Goal: Transaction & Acquisition: Purchase product/service

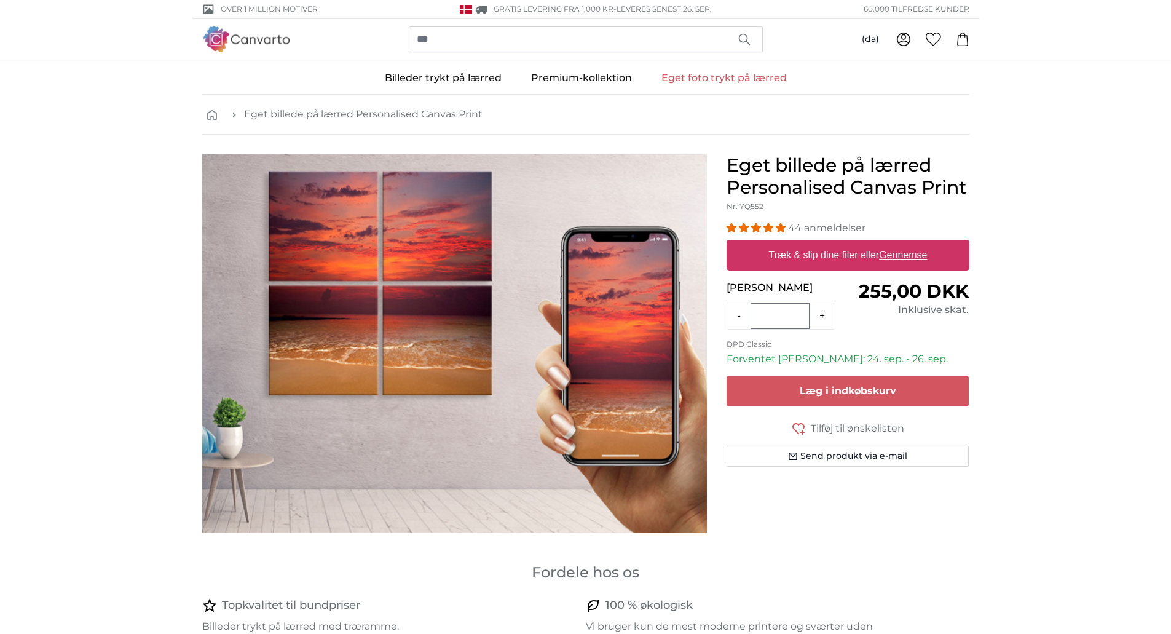
click at [904, 254] on u "Gennemse" at bounding box center [903, 255] width 48 height 10
click at [904, 243] on input "Træk & slip dine filer eller Gennemse" at bounding box center [848, 242] width 243 height 4
type input "**********"
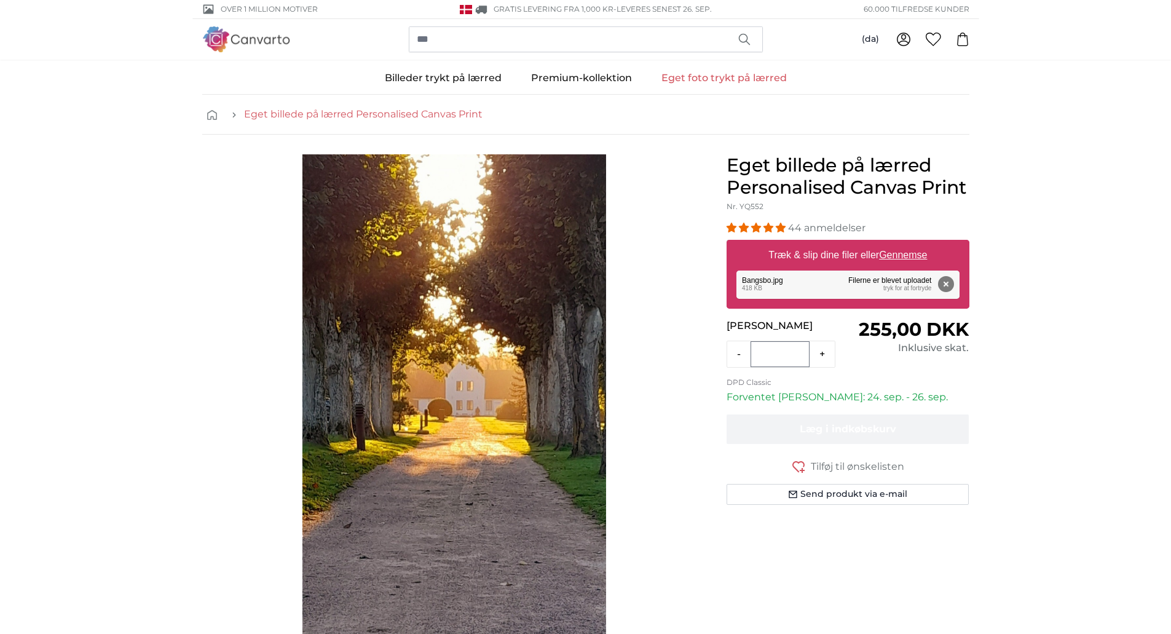
click at [376, 112] on link "Eget billede på lærred Personalised Canvas Print" at bounding box center [363, 114] width 239 height 15
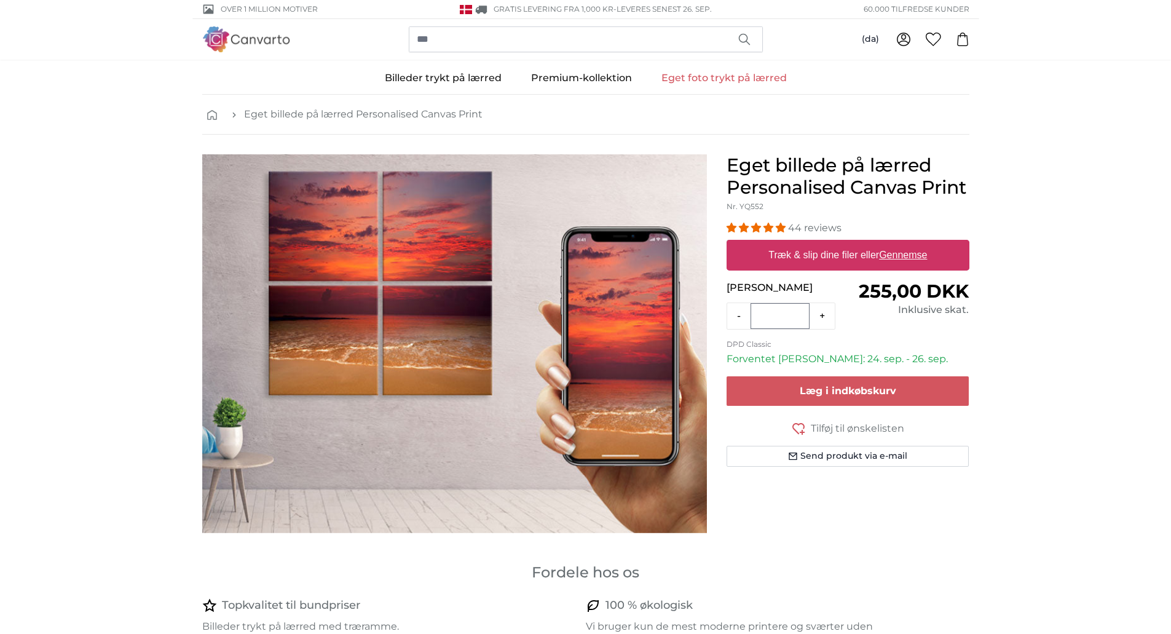
click at [741, 72] on link "Eget foto trykt på lærred" at bounding box center [724, 78] width 155 height 32
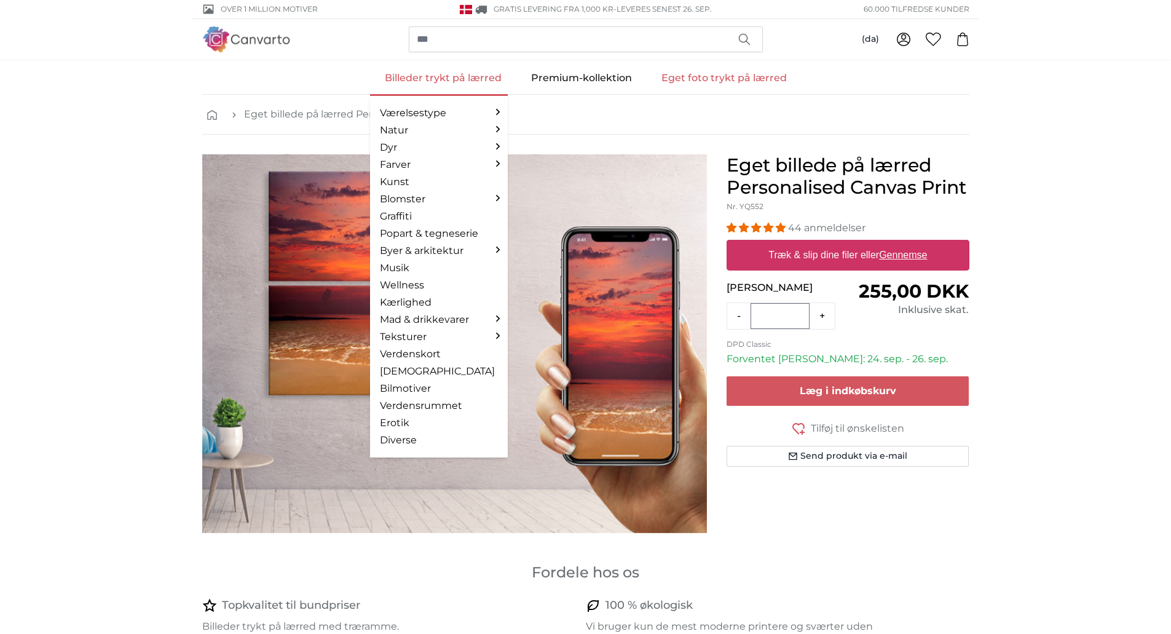
click at [430, 77] on link "Billeder trykt på lærred" at bounding box center [443, 78] width 146 height 32
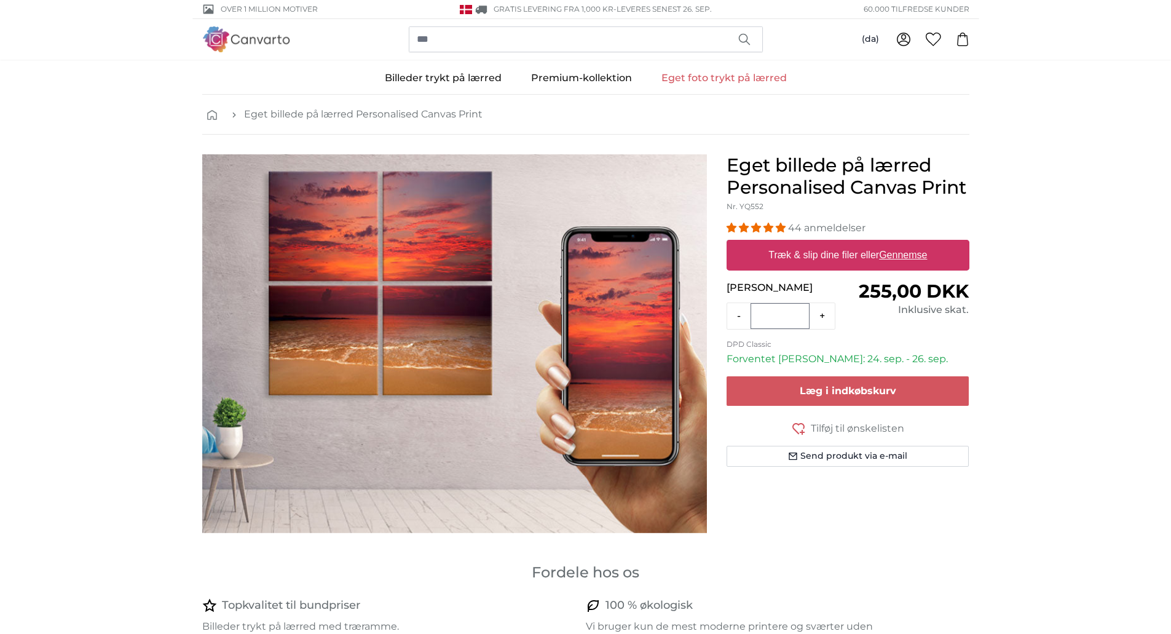
click at [715, 81] on link "Eget foto trykt på lærred" at bounding box center [724, 78] width 155 height 32
click at [249, 39] on img at bounding box center [246, 38] width 89 height 25
click at [899, 254] on u "Gennemse" at bounding box center [903, 255] width 48 height 10
click at [899, 243] on input "Træk & slip dine filer eller Gennemse" at bounding box center [848, 242] width 243 height 4
type input "**********"
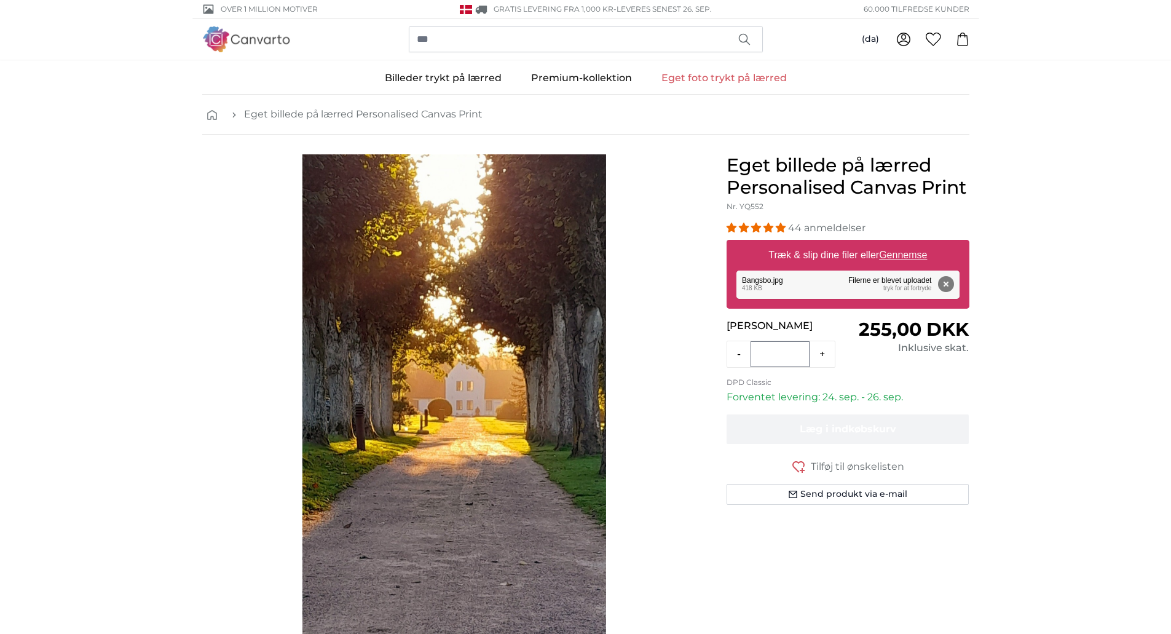
click at [774, 280] on div "Fjern Prøv igen Fjern Upload Annuler Prøv igen [PERSON_NAME].jpg edit 418 KB Fi…" at bounding box center [847, 284] width 223 height 28
click at [950, 286] on button "Fjern" at bounding box center [945, 284] width 16 height 16
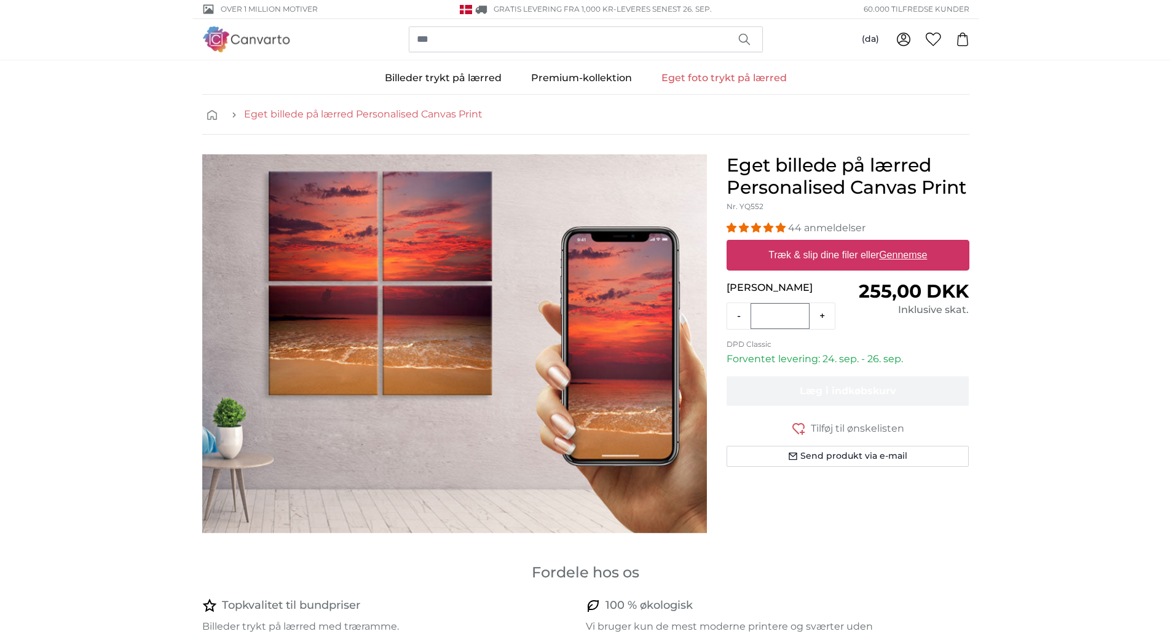
click at [302, 116] on link "Eget billede på lærred Personalised Canvas Print" at bounding box center [363, 114] width 239 height 15
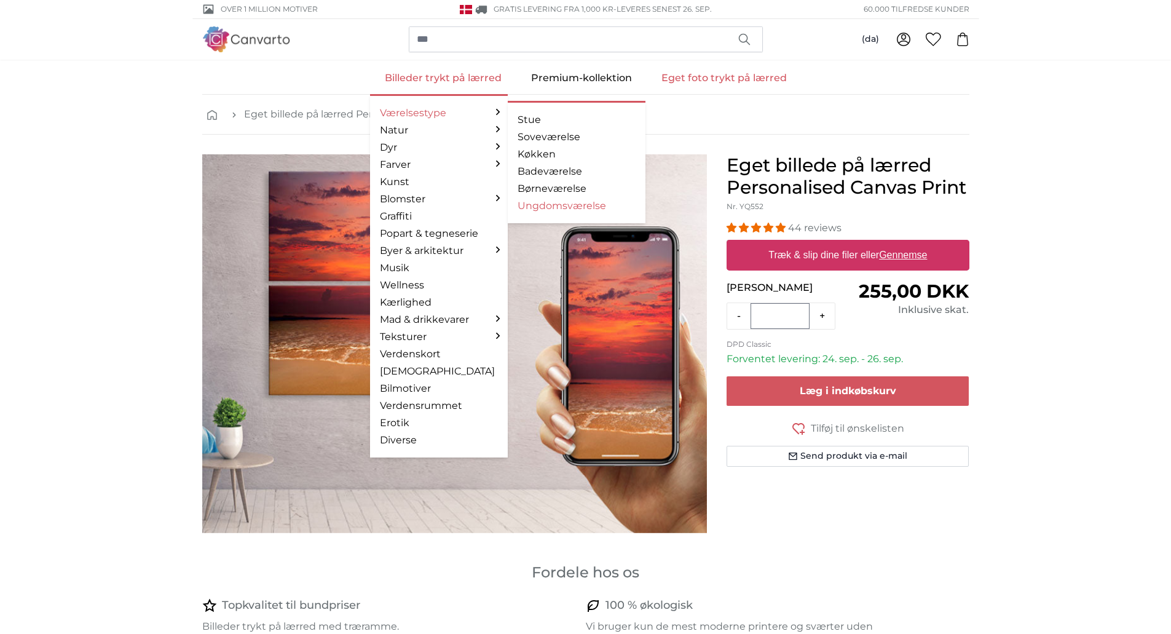
click at [537, 209] on link "Ungdomsværelse" at bounding box center [577, 206] width 118 height 15
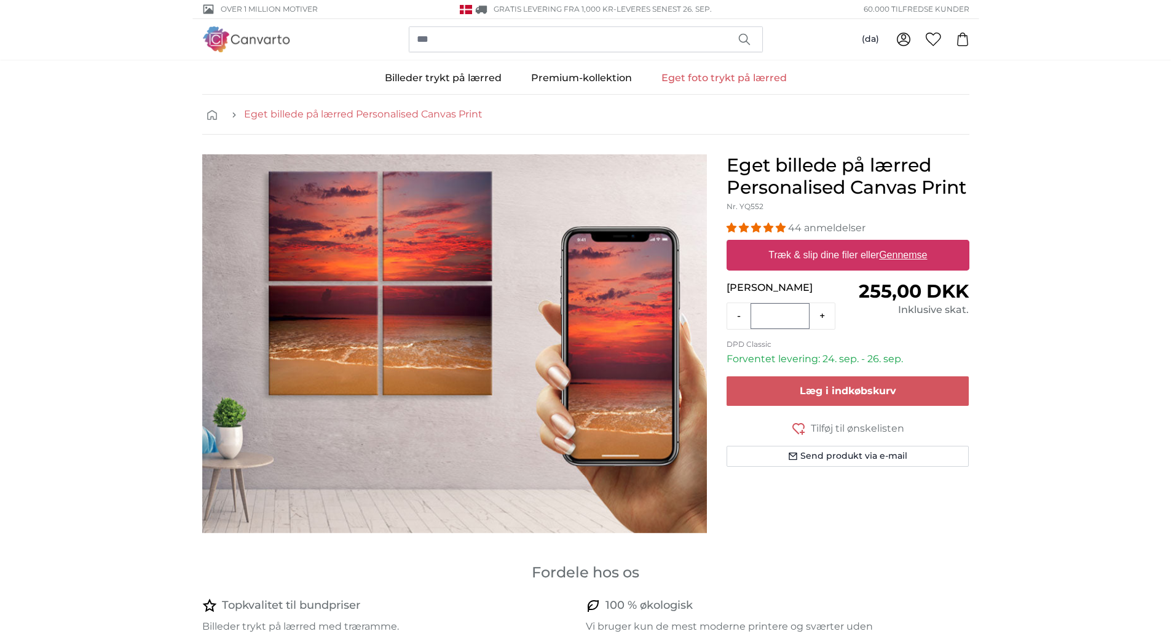
click at [378, 119] on link "Eget billede på lærred Personalised Canvas Print" at bounding box center [363, 114] width 239 height 15
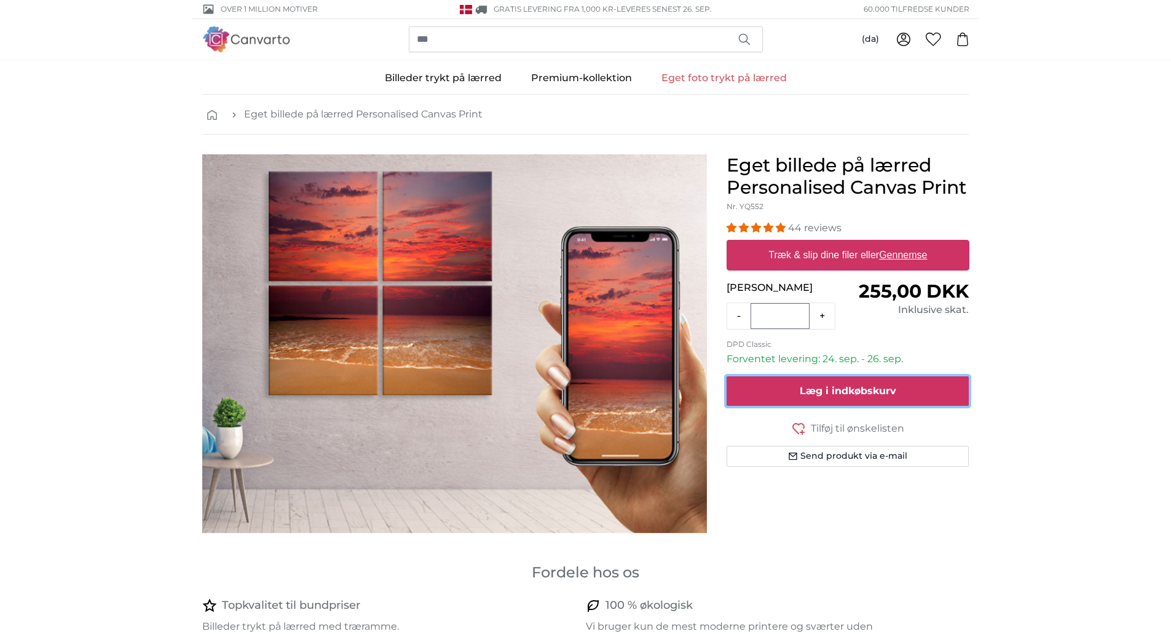
click at [854, 385] on span "Læg i indkøbskurv" at bounding box center [848, 391] width 97 height 12
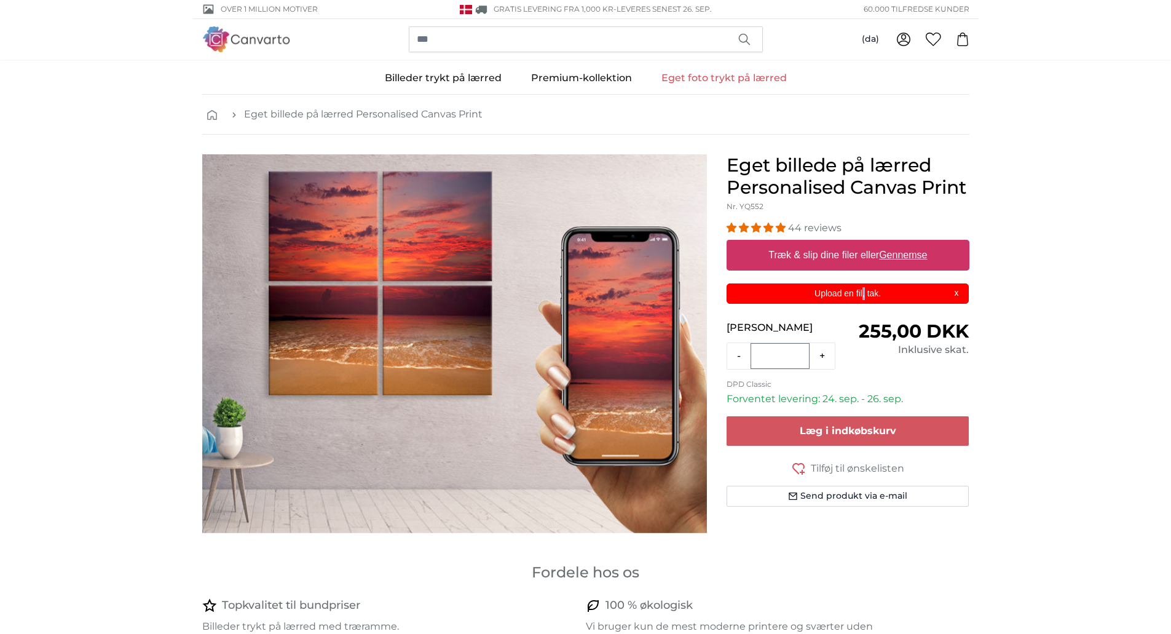
click at [864, 293] on p "Upload en fil, tak." at bounding box center [847, 293] width 227 height 13
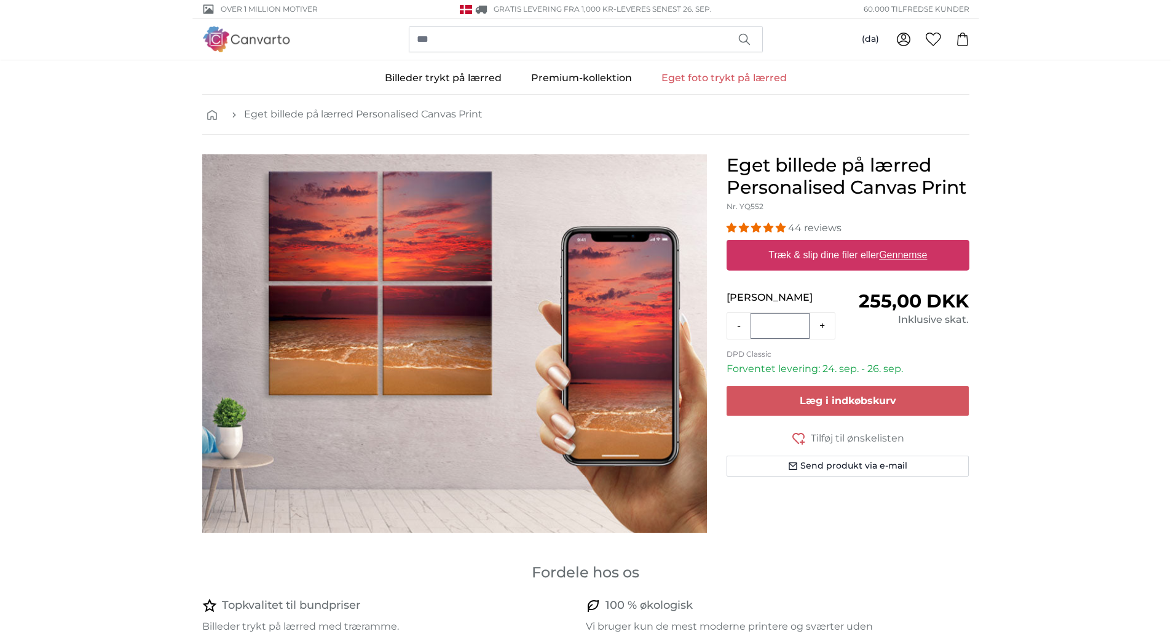
click at [904, 257] on u "Gennemse" at bounding box center [903, 255] width 48 height 10
click at [904, 243] on input "Træk & slip dine filer eller Gennemse" at bounding box center [848, 242] width 243 height 4
type input "**********"
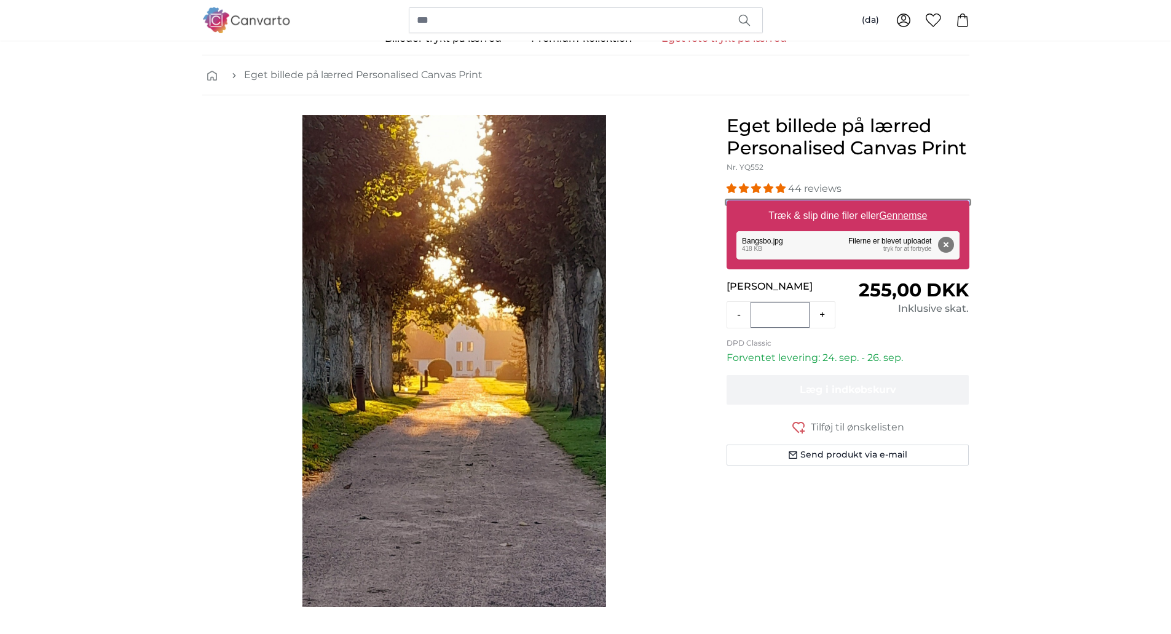
scroll to position [21, 0]
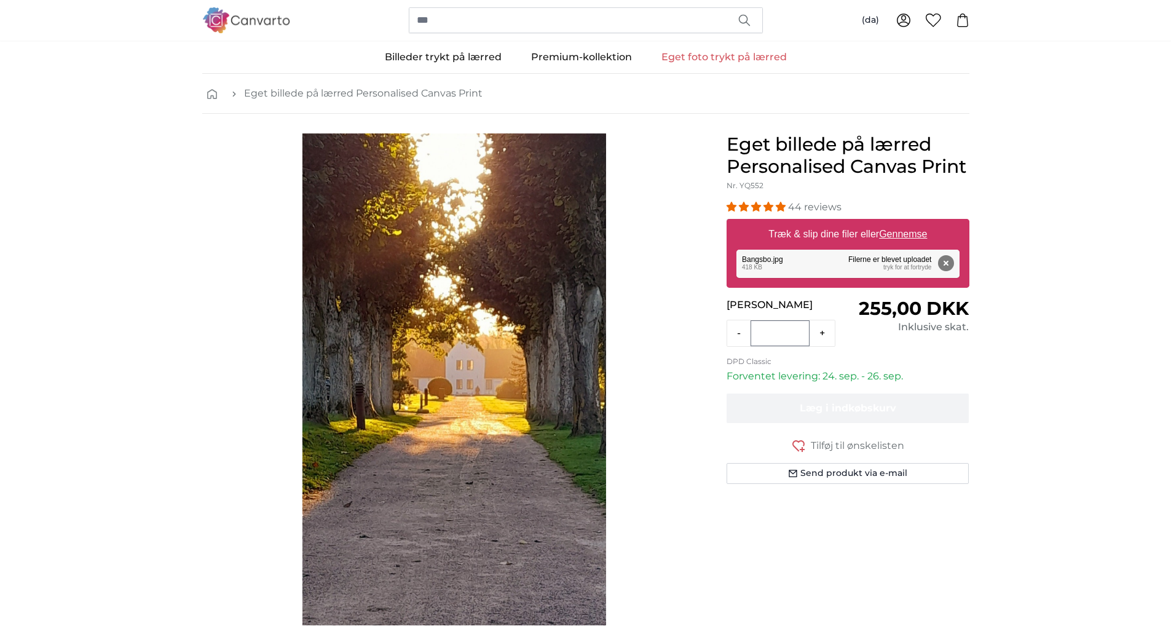
click at [829, 334] on button "+" at bounding box center [822, 333] width 25 height 25
click at [743, 337] on button "-" at bounding box center [738, 333] width 23 height 25
type input "*"
click at [778, 338] on input "*" at bounding box center [780, 333] width 59 height 26
click at [765, 261] on div "Fjern Prøv igen Fjern Upload Annuler Prøv igen Fjern Bangsbo.jpg edit 418 KB Fi…" at bounding box center [847, 264] width 223 height 28
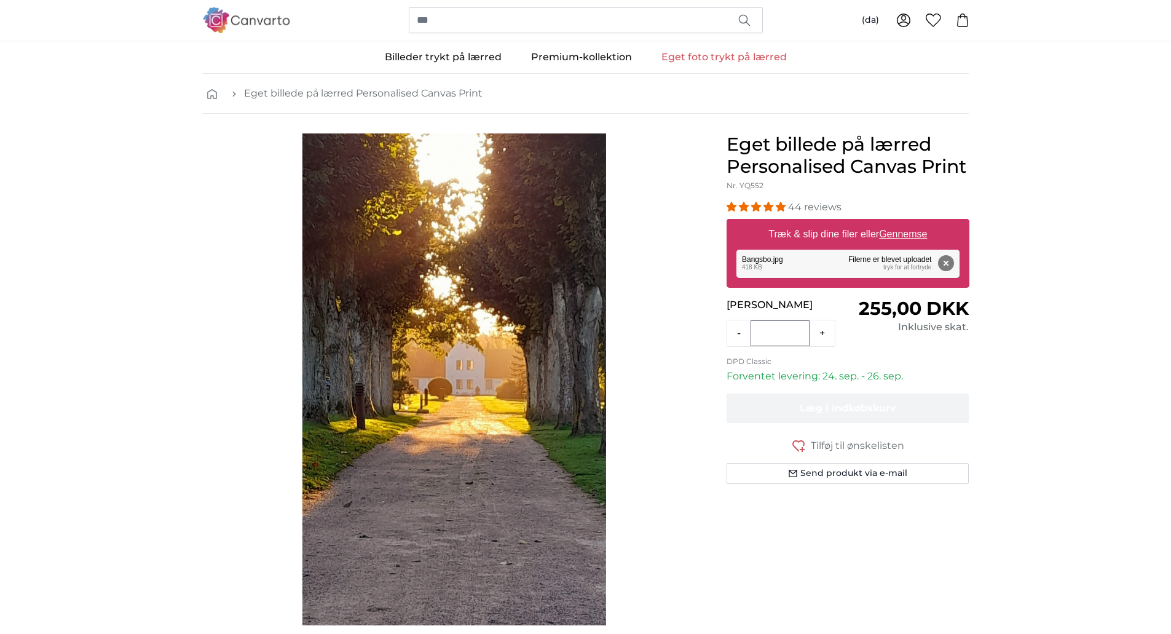
click at [824, 235] on label "Træk & slip dine filer eller Gennemse" at bounding box center [847, 234] width 168 height 25
click at [824, 223] on input "Træk & slip dine filer eller Gennemse" at bounding box center [848, 221] width 243 height 4
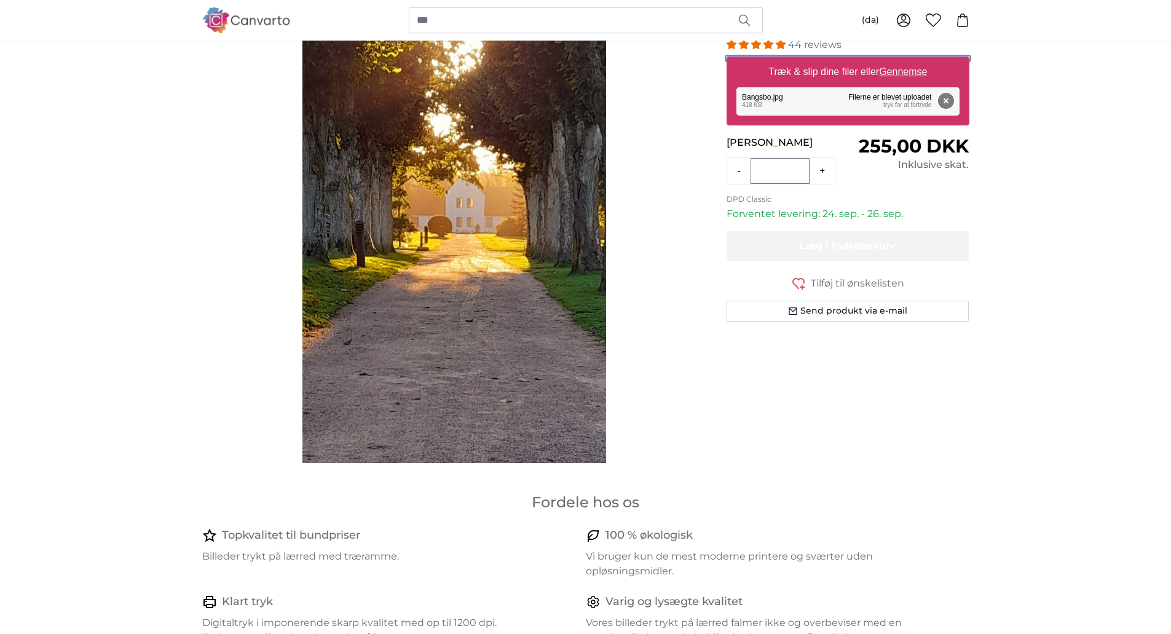
scroll to position [184, 0]
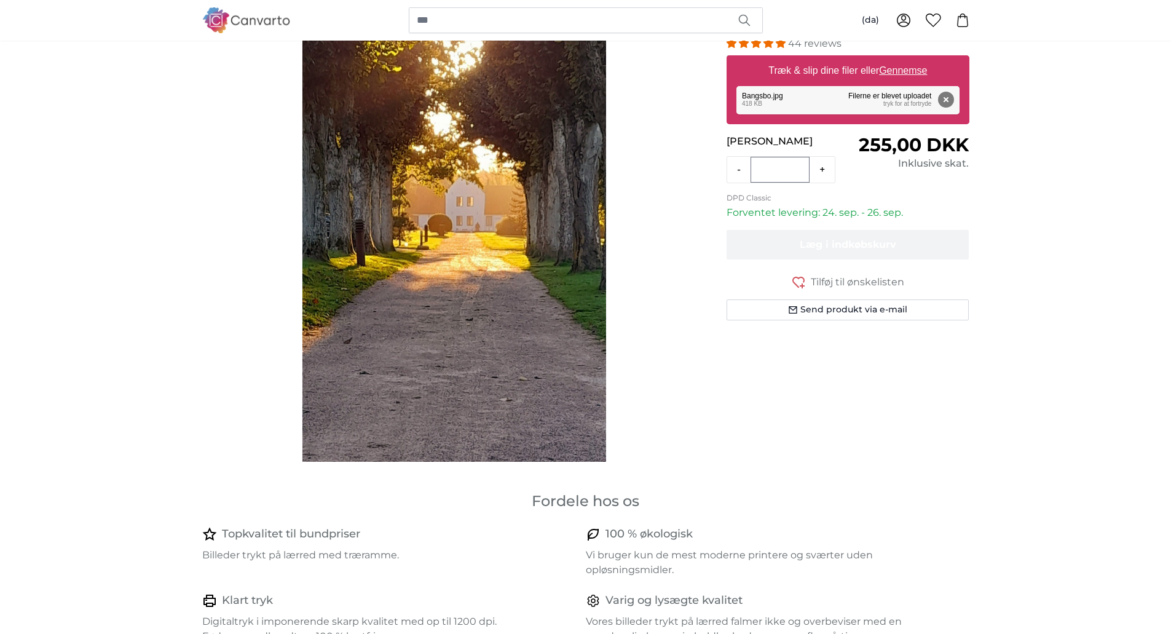
click at [847, 278] on span "Tilføj til ønskelisten" at bounding box center [857, 282] width 93 height 15
click at [798, 283] on icon "button" at bounding box center [798, 282] width 15 height 15
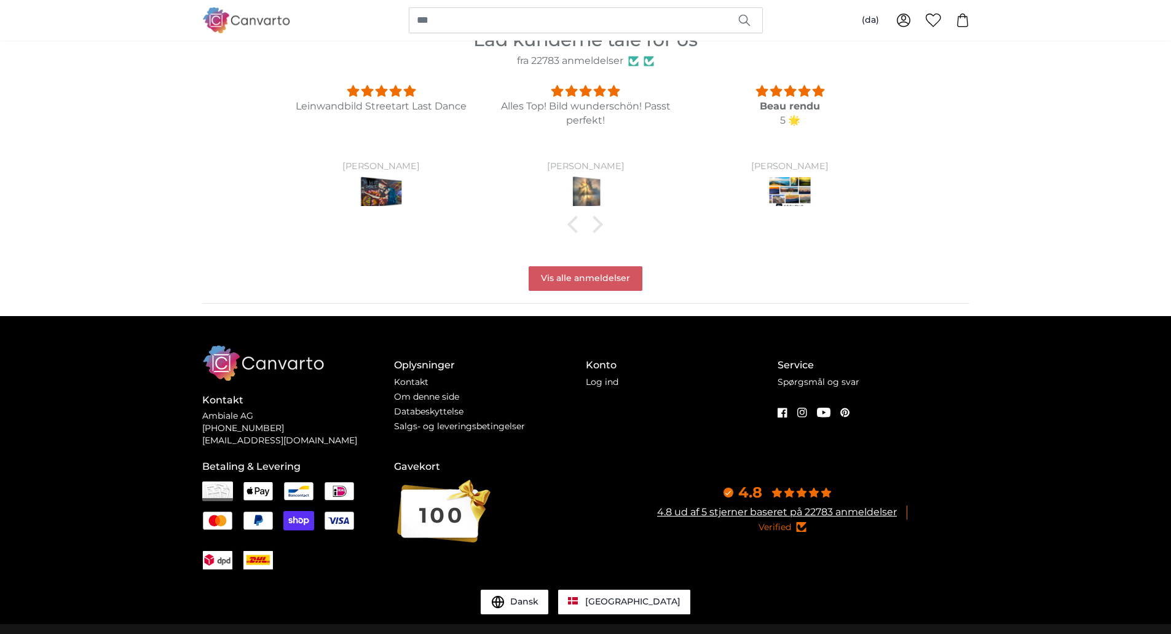
scroll to position [1414, 0]
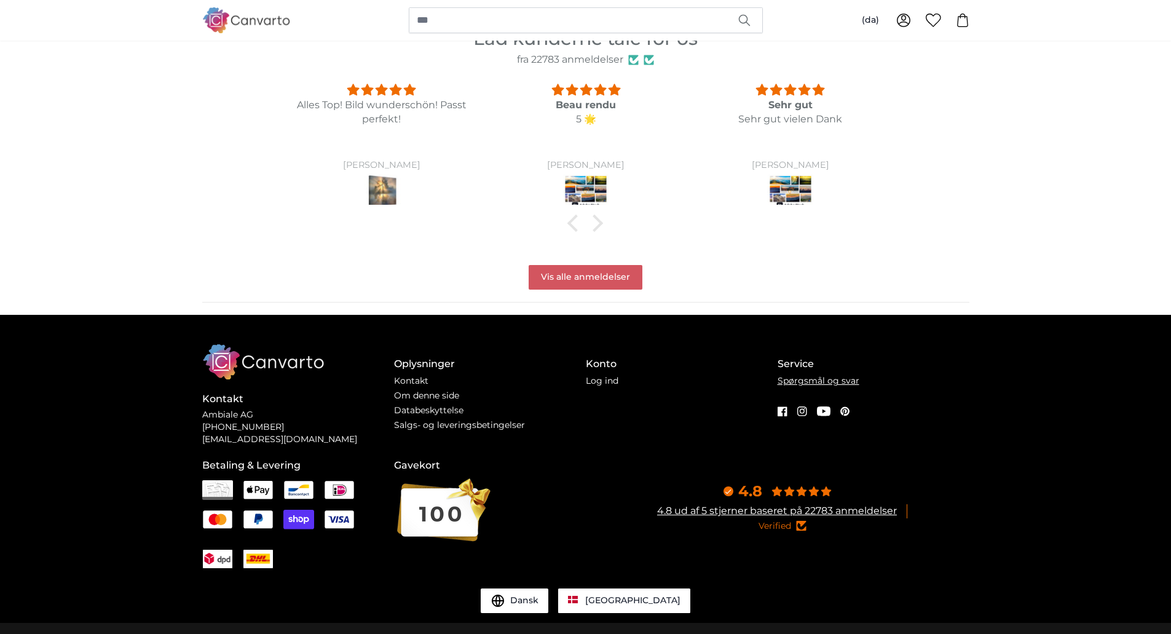
click at [788, 385] on link "Spørgsmål og svar" at bounding box center [819, 380] width 82 height 11
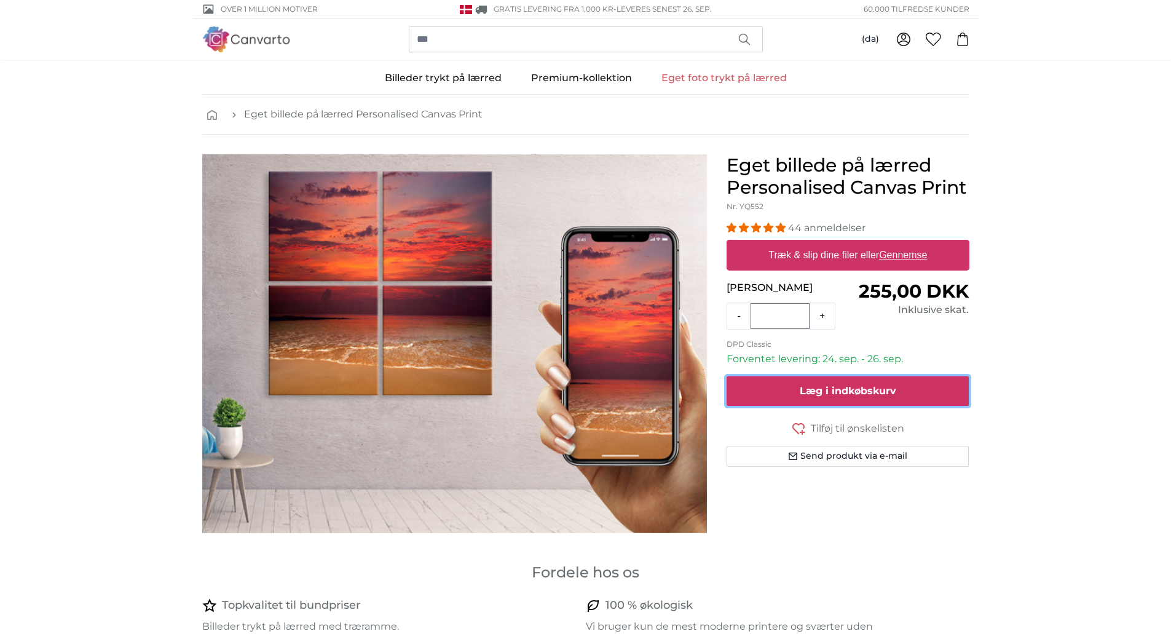
click at [835, 387] on span "Læg i indkøbskurv" at bounding box center [848, 391] width 97 height 12
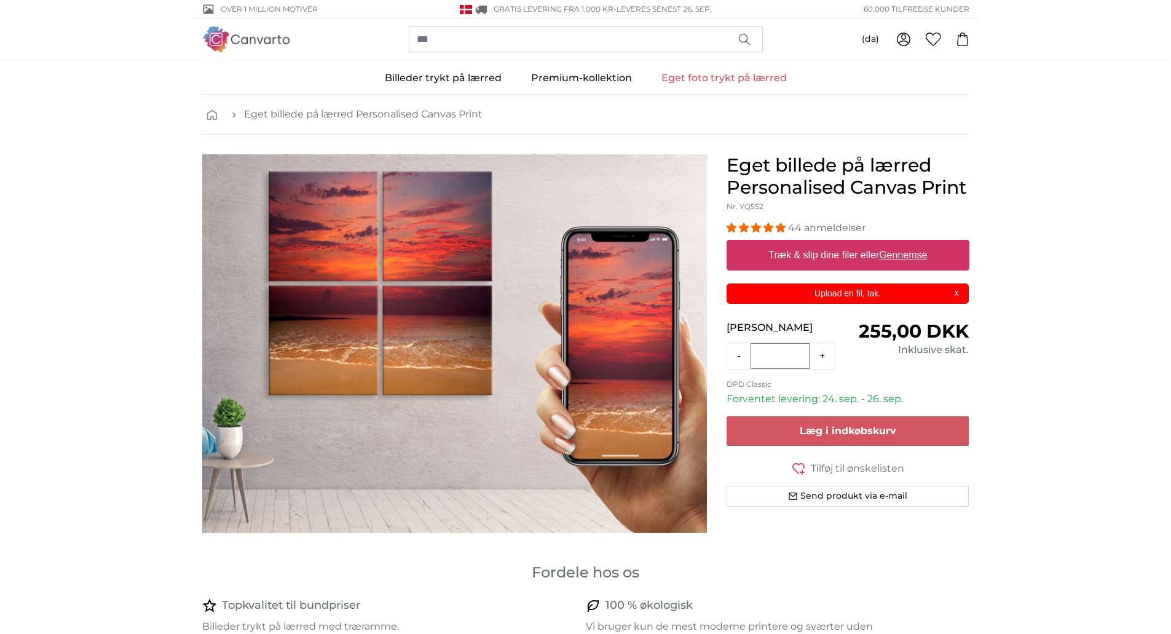
click at [842, 291] on p "Upload en fil, tak." at bounding box center [847, 293] width 227 height 13
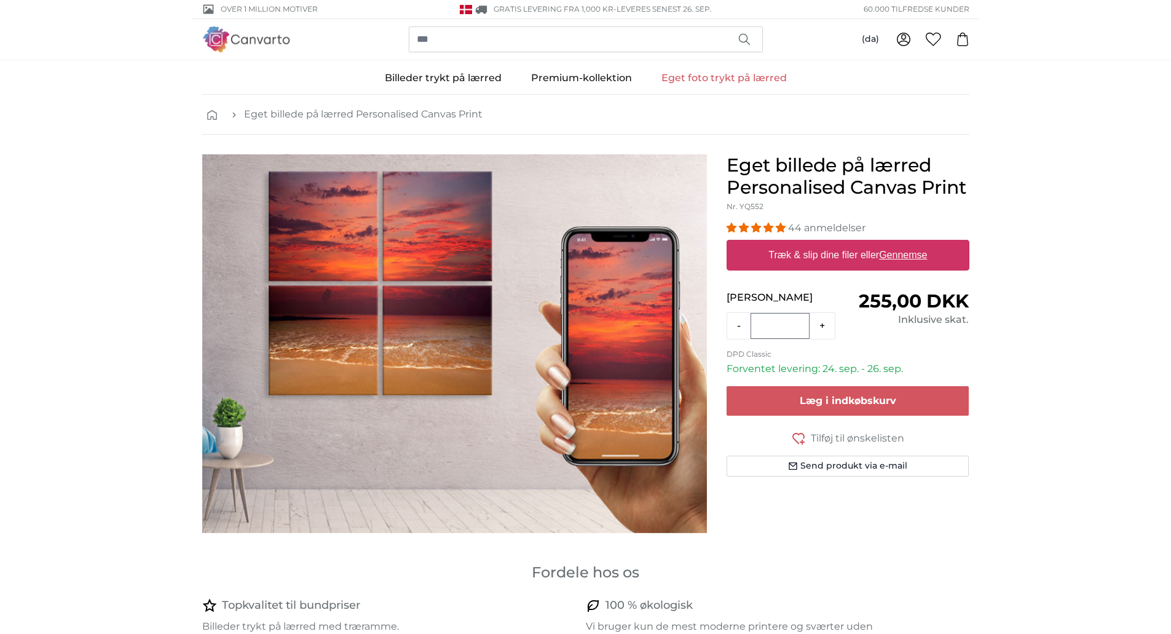
click at [813, 258] on label "Træk & slip dine filer eller Gennemse" at bounding box center [847, 255] width 168 height 25
click at [813, 243] on input "Træk & slip dine filer eller Gennemse" at bounding box center [848, 242] width 243 height 4
type input "**********"
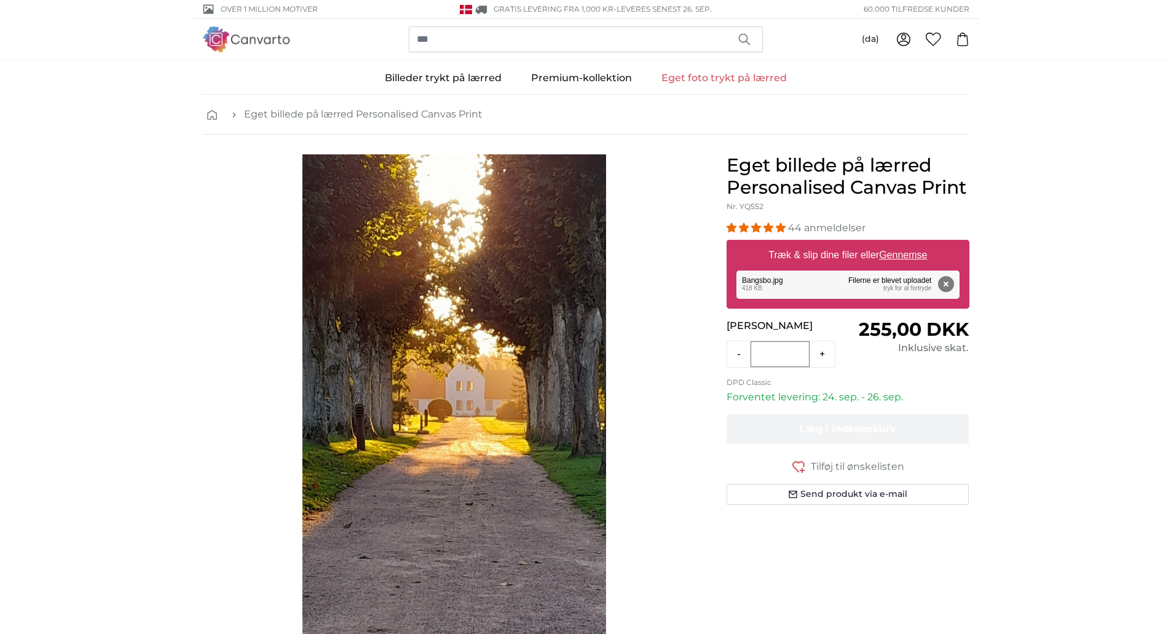
click at [830, 228] on span "44 anmeldelser" at bounding box center [826, 228] width 77 height 12
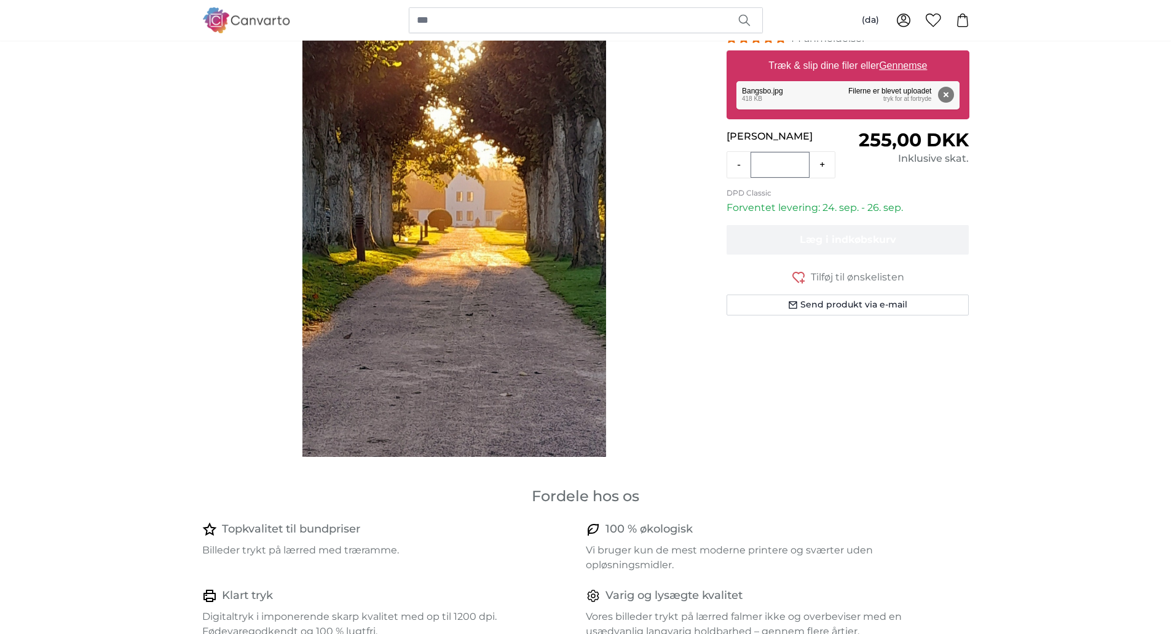
scroll to position [57, 0]
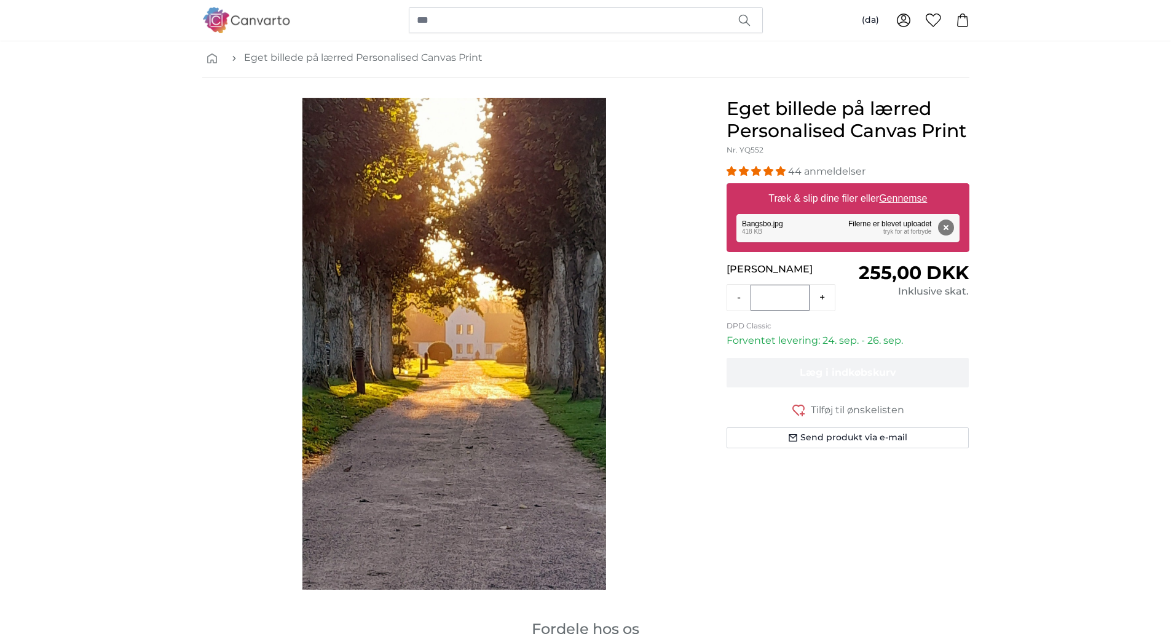
click at [807, 229] on div "Fjern Prøv igen Fjern Upload Annuler Prøv igen Fjern Bangsbo.jpg edit 418 KB Fi…" at bounding box center [847, 228] width 223 height 28
click at [770, 223] on div "Fjern Prøv igen Fjern Upload Annuler Prøv igen Fjern Bangsbo.jpg edit 418 KB Fi…" at bounding box center [847, 228] width 223 height 28
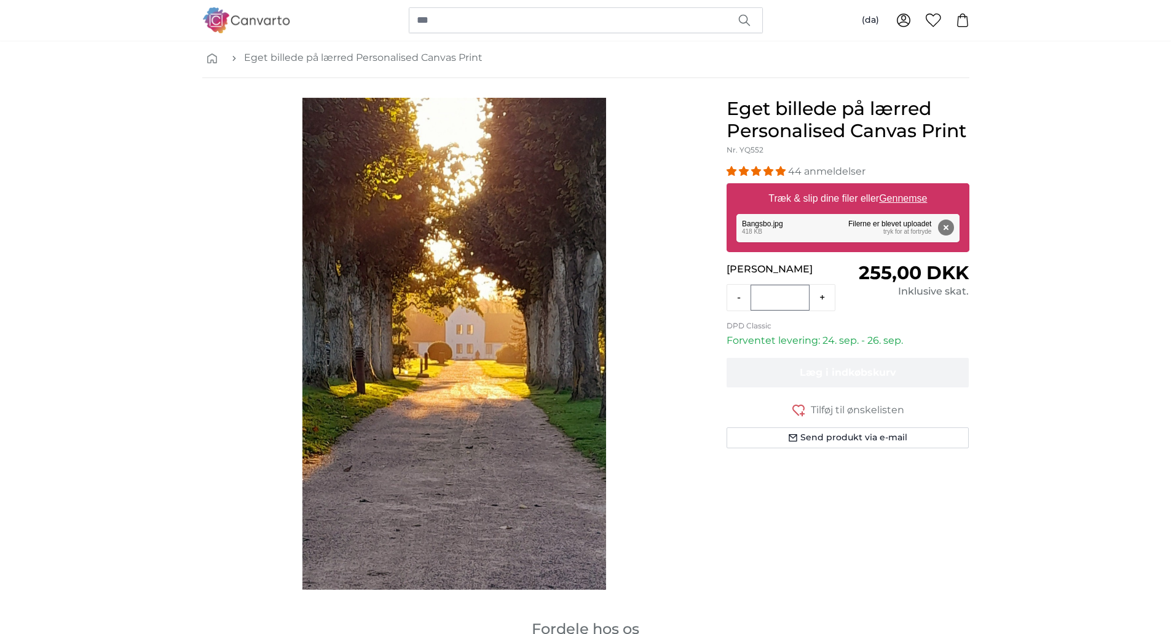
click at [770, 223] on div "Fjern Prøv igen Fjern Upload Annuler Prøv igen Fjern Bangsbo.jpg edit 418 KB Fi…" at bounding box center [847, 228] width 223 height 28
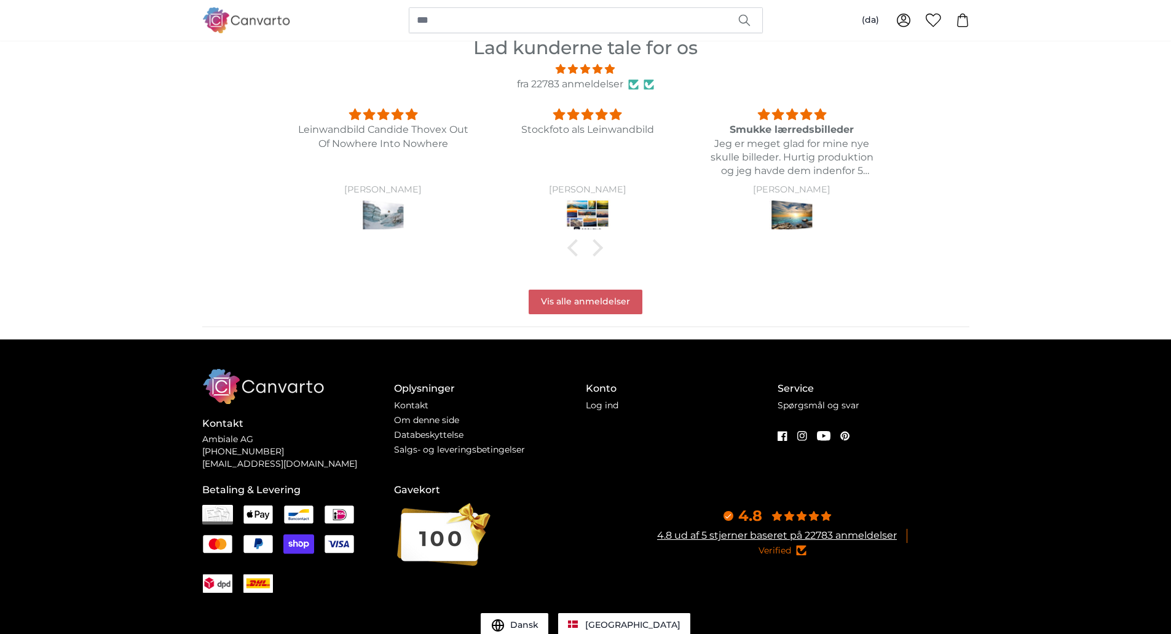
scroll to position [1409, 0]
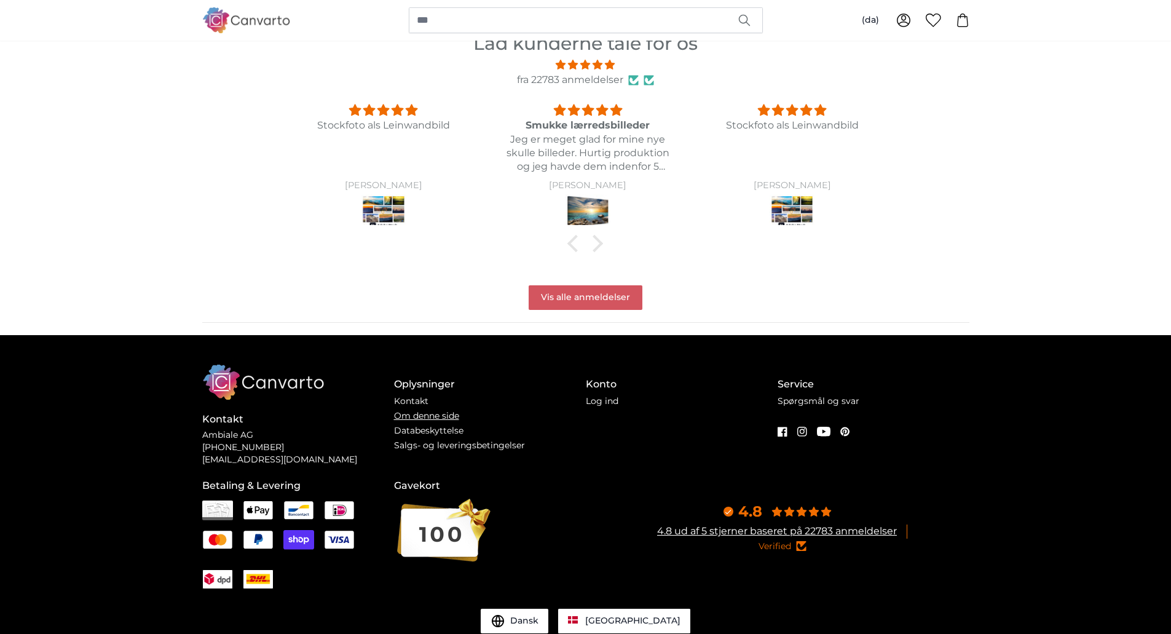
click at [416, 413] on link "Om denne side" at bounding box center [426, 415] width 65 height 11
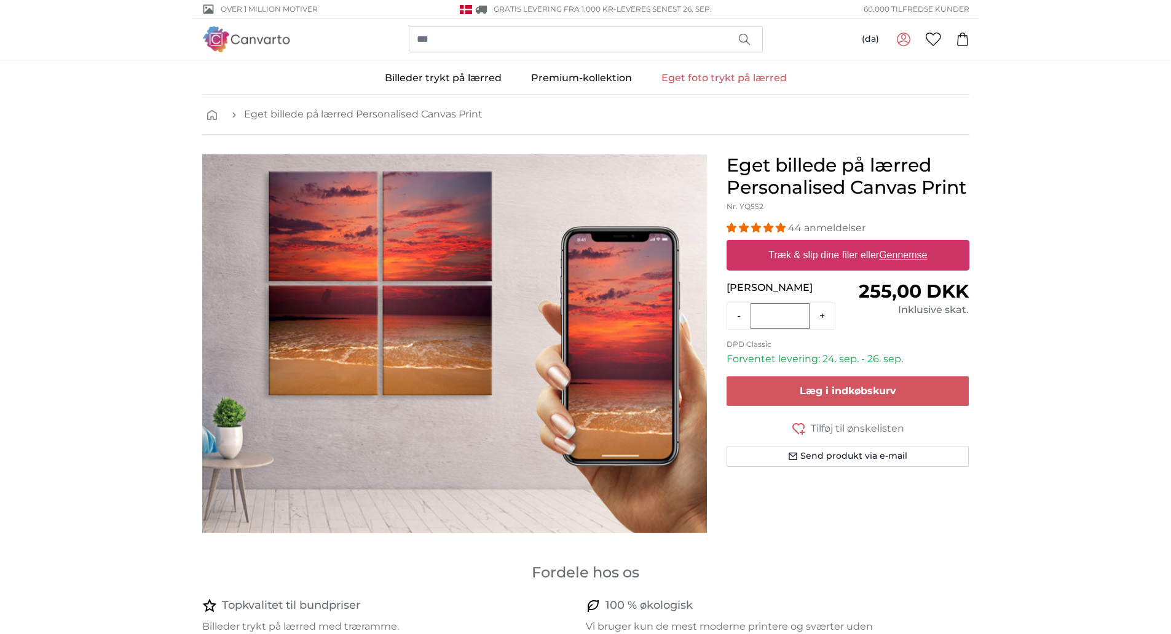
click at [815, 253] on label "Træk & slip dine filer eller Gennemse" at bounding box center [847, 255] width 168 height 25
click at [815, 243] on input "Træk & slip dine filer eller Gennemse" at bounding box center [848, 242] width 243 height 4
type input "**********"
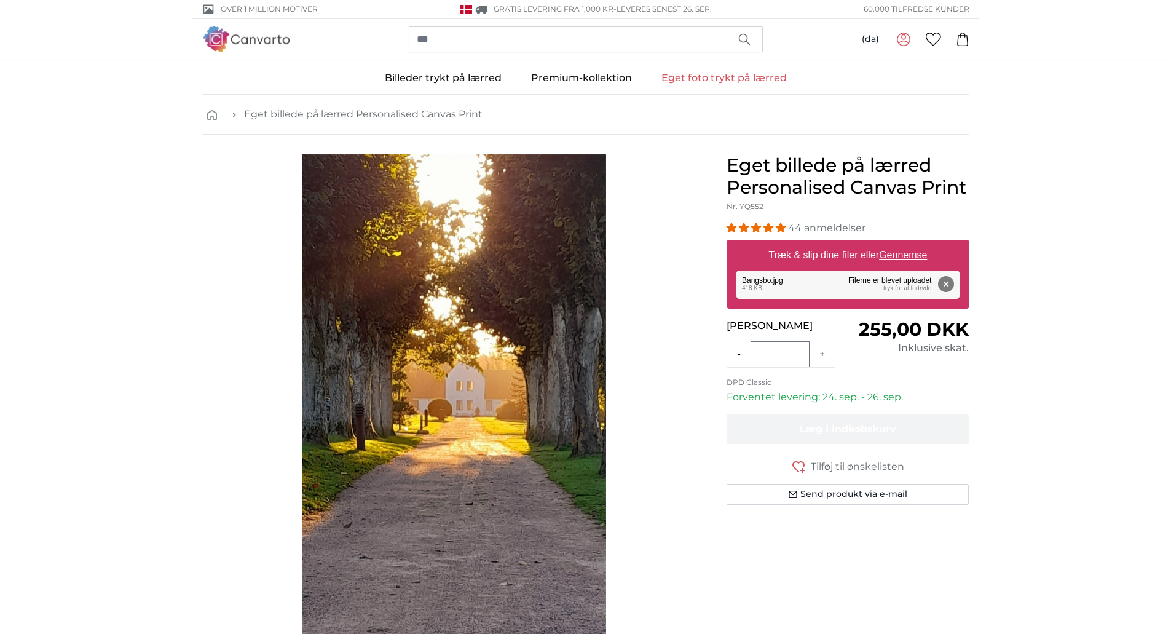
click at [937, 38] on icon at bounding box center [933, 40] width 15 height 14
